Goal: Task Accomplishment & Management: Use online tool/utility

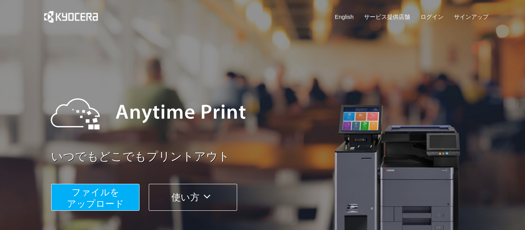
click at [94, 199] on span "ファイルを ​​アップロード" at bounding box center [95, 198] width 57 height 22
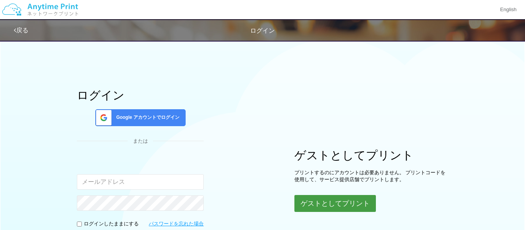
click at [354, 200] on button "ゲストとしてプリント" at bounding box center [336, 203] width 82 height 17
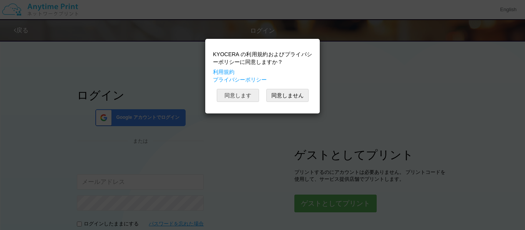
click at [249, 91] on button "同意します" at bounding box center [238, 95] width 42 height 13
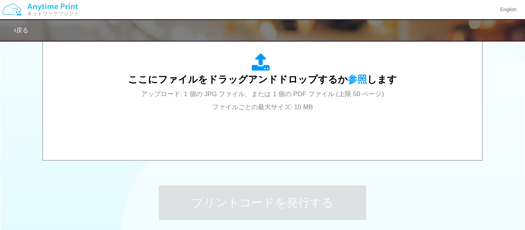
scroll to position [290, 0]
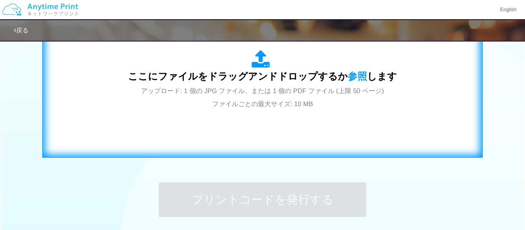
click at [267, 61] on icon at bounding box center [263, 59] width 22 height 19
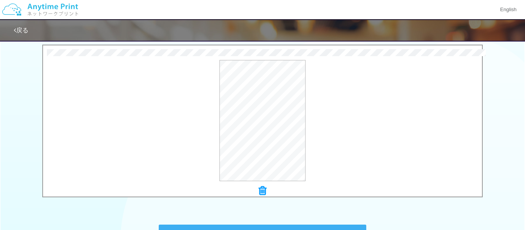
scroll to position [244, 0]
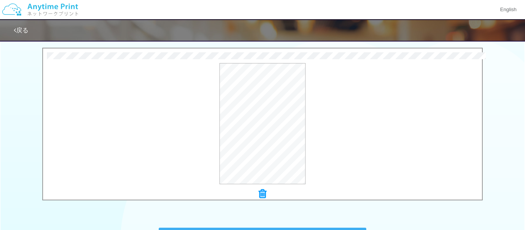
click at [266, 193] on icon at bounding box center [263, 194] width 8 height 10
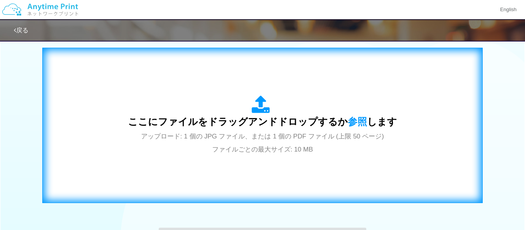
click at [262, 110] on icon at bounding box center [263, 104] width 22 height 19
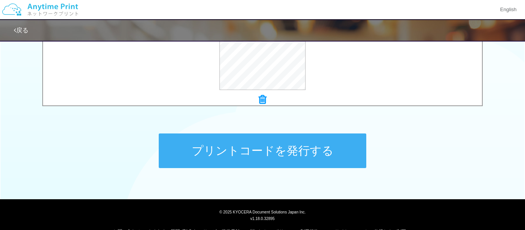
scroll to position [355, 0]
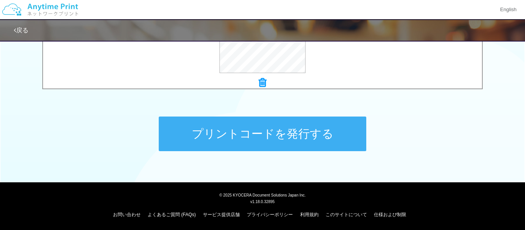
click at [330, 144] on button "プリントコードを発行する" at bounding box center [263, 134] width 208 height 35
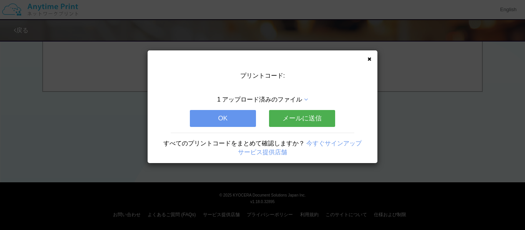
scroll to position [0, 0]
